Goal: Information Seeking & Learning: Understand process/instructions

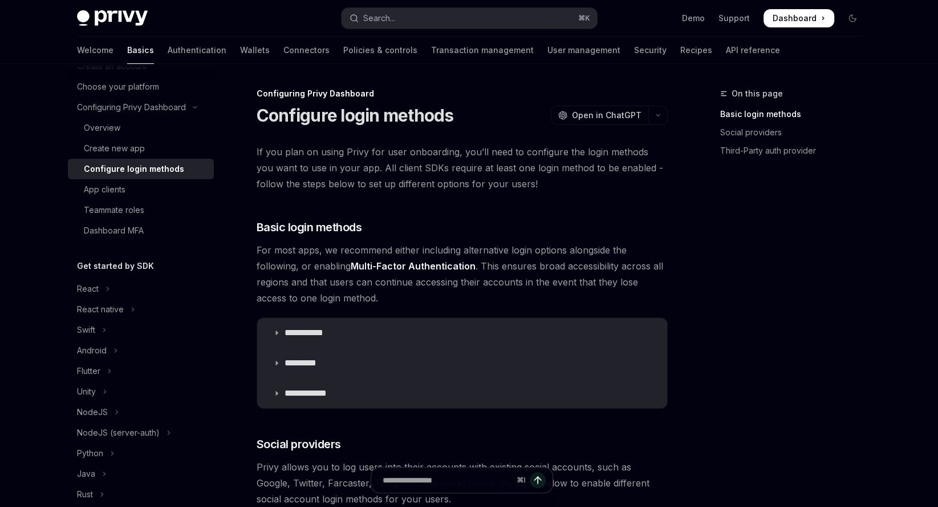
scroll to position [97, 0]
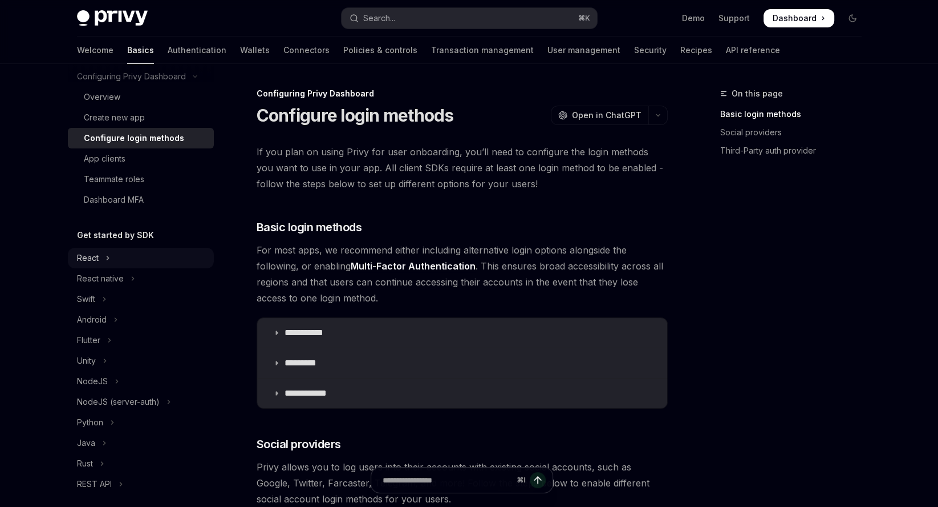
click at [101, 266] on button "React" at bounding box center [141, 258] width 146 height 21
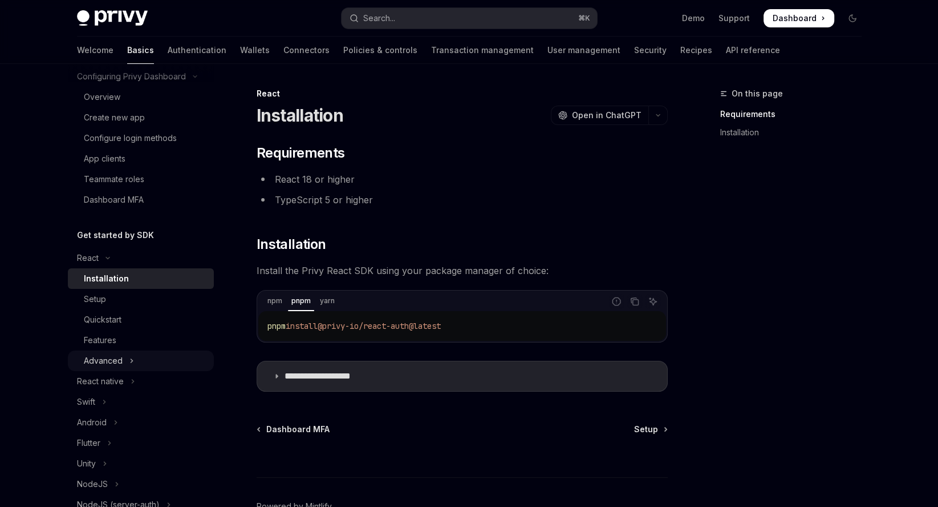
click at [145, 358] on button "Advanced" at bounding box center [141, 360] width 146 height 21
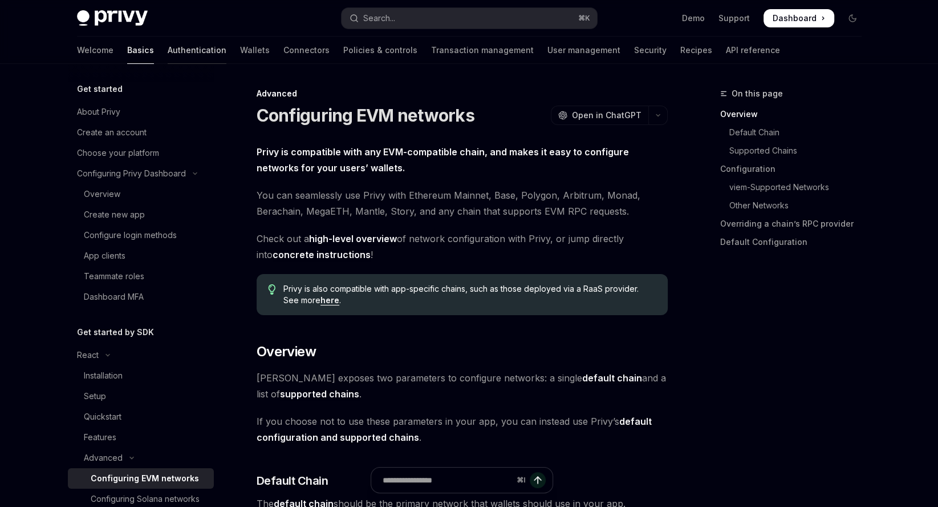
click at [168, 52] on link "Authentication" at bounding box center [197, 50] width 59 height 27
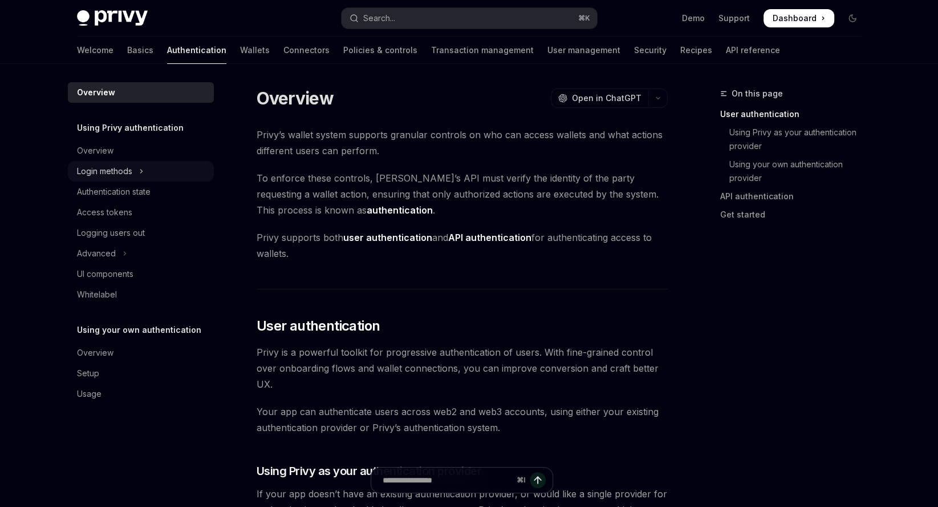
click at [137, 164] on button "Login methods" at bounding box center [141, 171] width 146 height 21
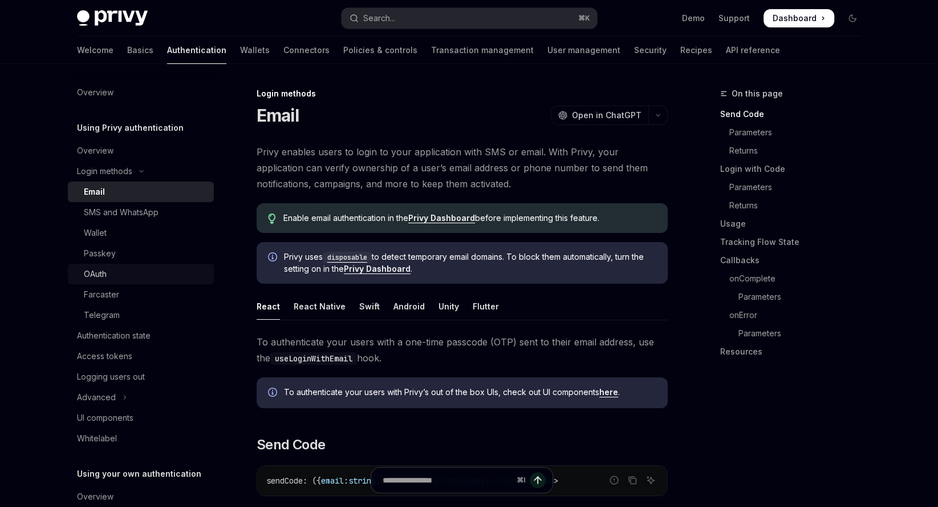
click at [119, 276] on div "OAuth" at bounding box center [145, 274] width 123 height 14
type textarea "*"
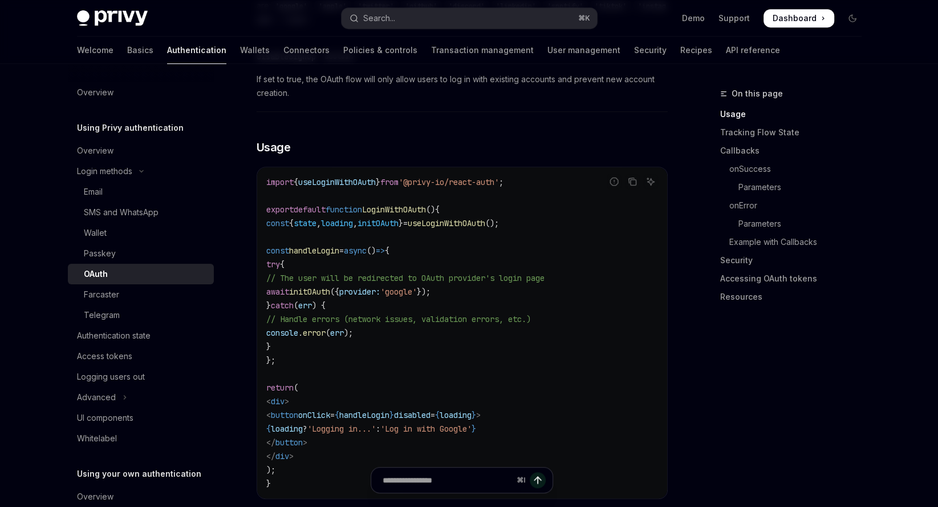
scroll to position [667, 0]
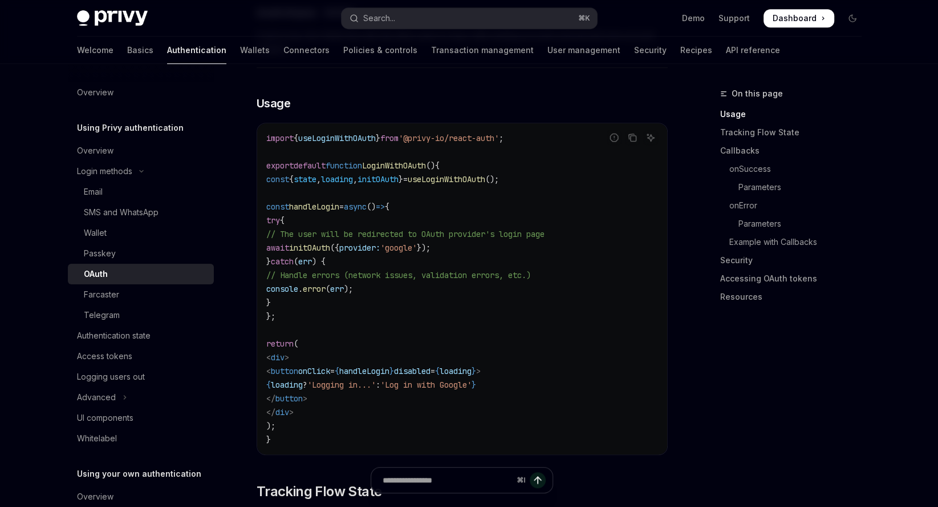
click at [472, 174] on span "useLoginWithOAuth" at bounding box center [447, 179] width 78 height 10
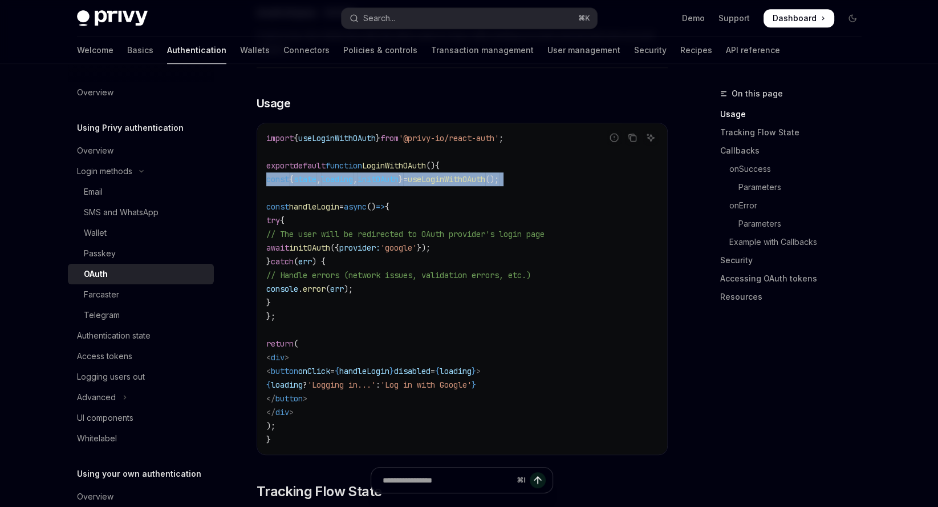
click at [472, 174] on span "useLoginWithOAuth" at bounding box center [447, 179] width 78 height 10
copy code "const { state , loading , initOAuth } = useLoginWithOAuth ();"
